Goal: Share content

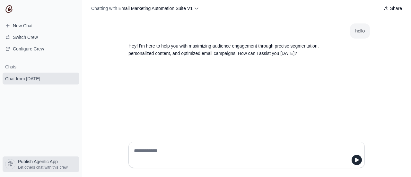
click at [59, 166] on span "Let others chat with this crew" at bounding box center [43, 167] width 50 height 5
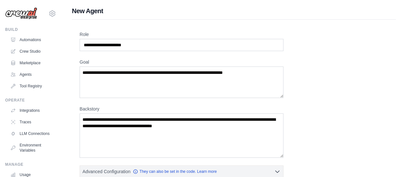
click at [16, 9] on img at bounding box center [21, 13] width 32 height 12
click at [22, 13] on img at bounding box center [21, 13] width 32 height 12
